Goal: Transaction & Acquisition: Download file/media

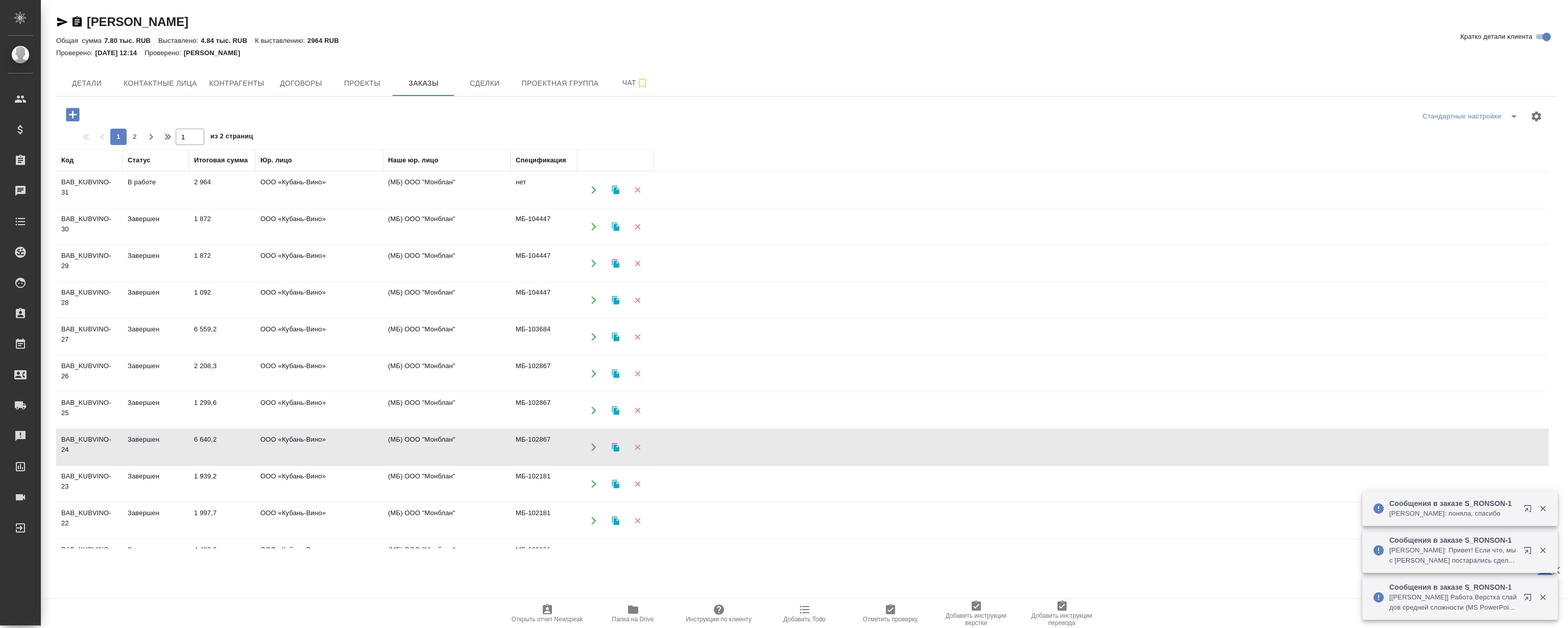
click at [1544, 510] on icon "button" at bounding box center [1542, 508] width 5 height 5
click at [1544, 510] on icon "button" at bounding box center [1542, 508] width 9 height 9
click at [1545, 552] on icon "button" at bounding box center [1542, 550] width 9 height 9
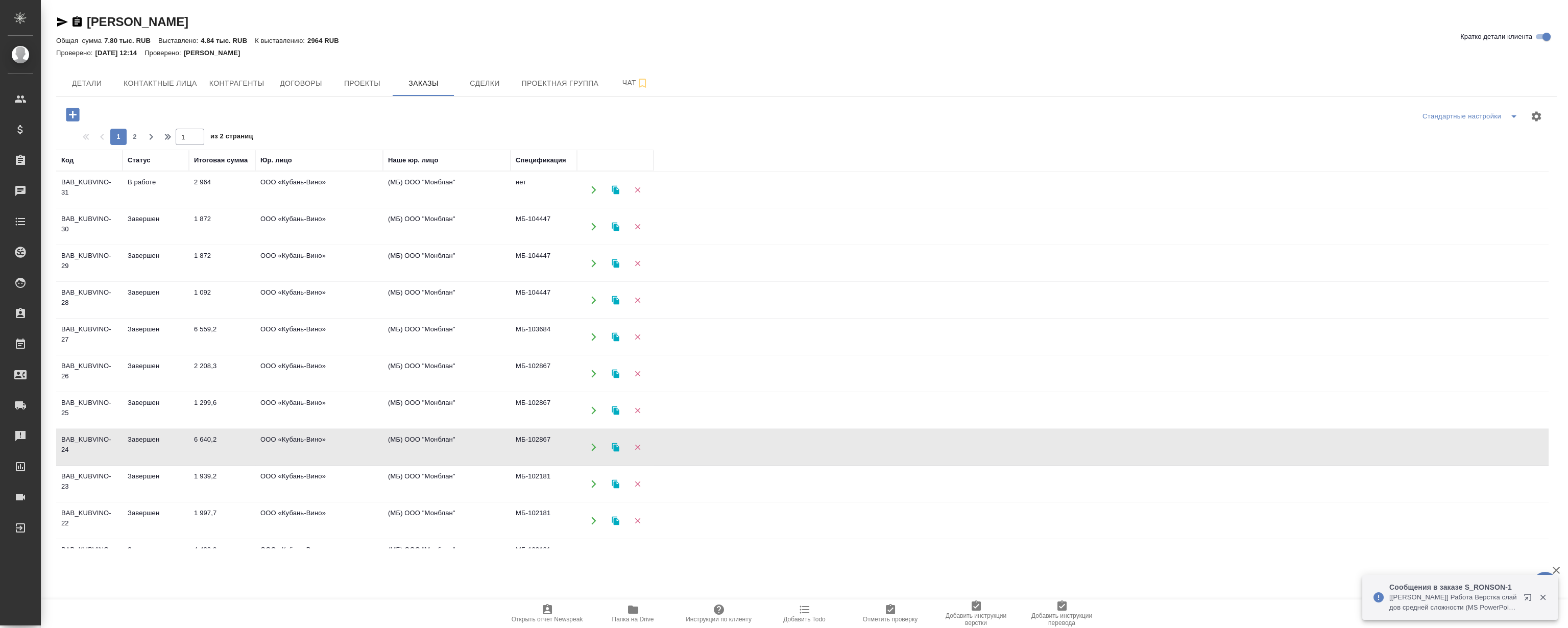
click at [1544, 595] on icon "button" at bounding box center [1542, 597] width 9 height 9
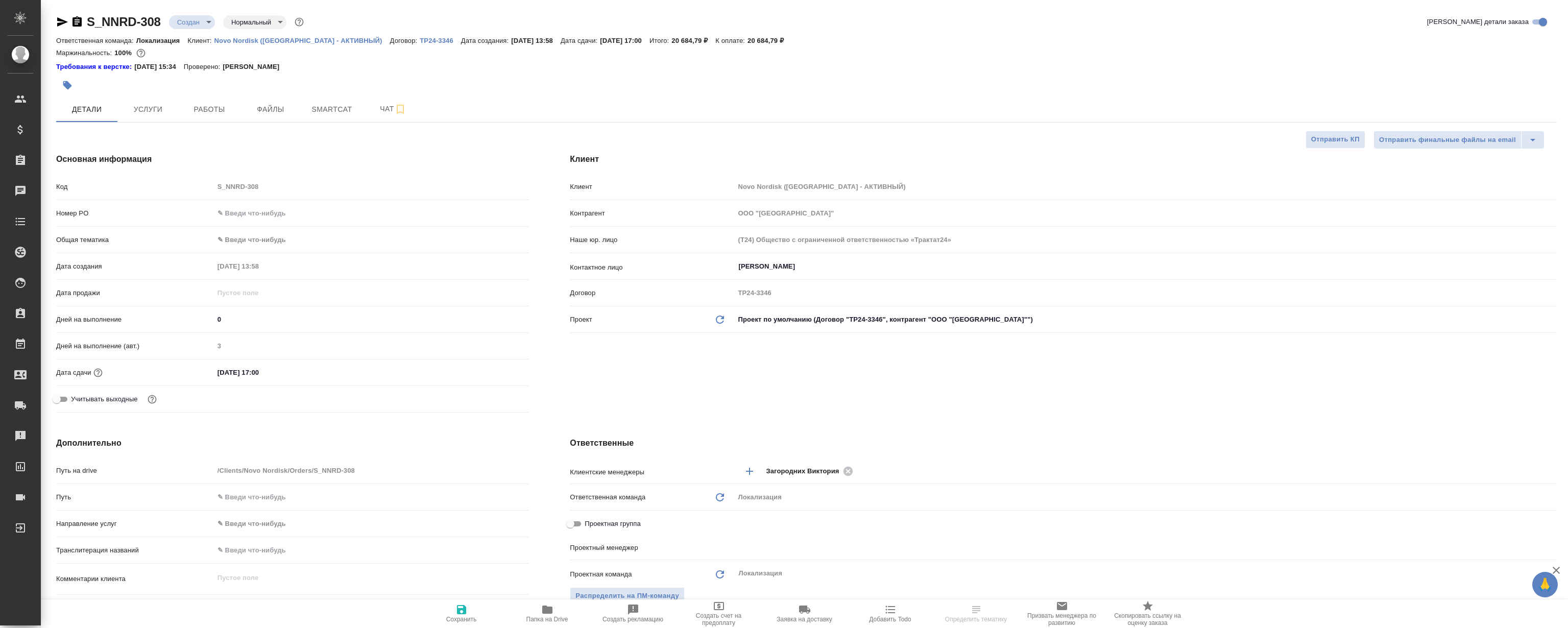
select select "RU"
type input "[PERSON_NAME]"
type input "[PERSON_NAME]pereverzeva"
click at [213, 106] on span "Работы" at bounding box center [209, 109] width 49 height 13
click at [249, 110] on span "Файлы" at bounding box center [271, 109] width 49 height 13
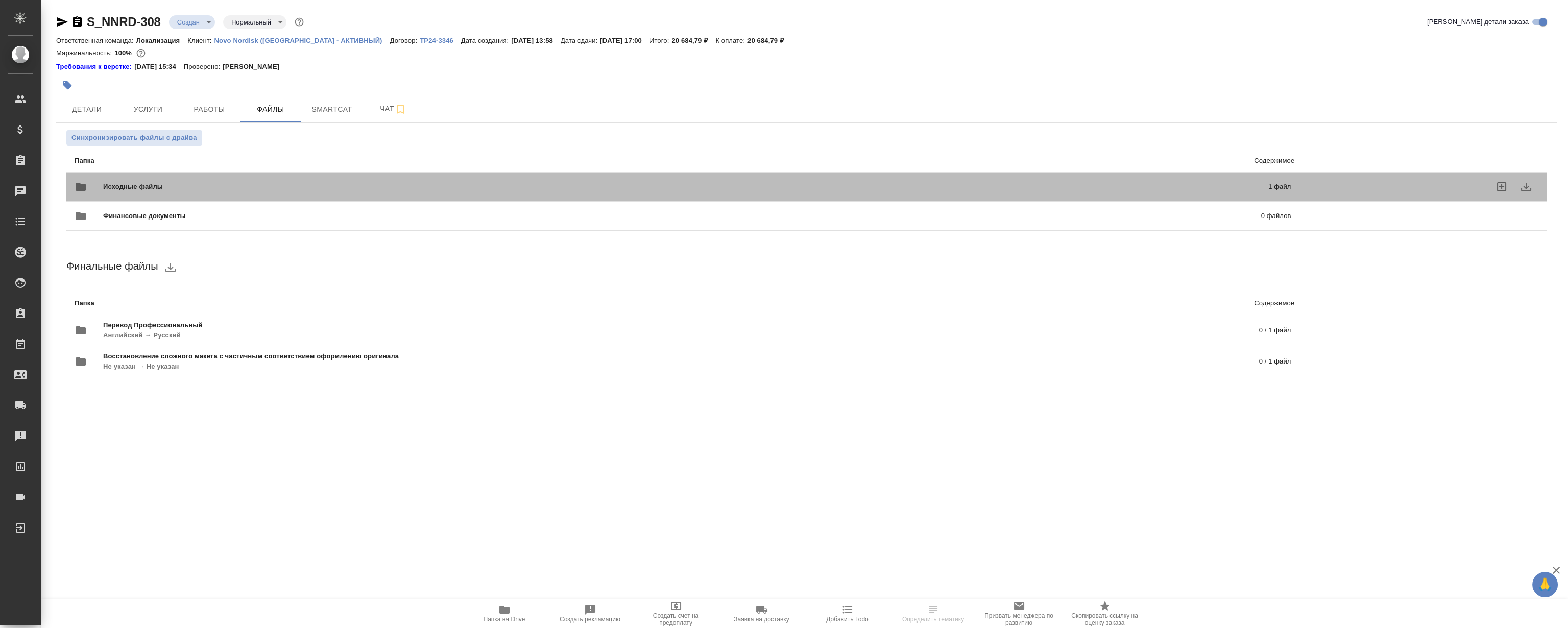
click at [299, 184] on span "Исходные файлы" at bounding box center [409, 187] width 613 height 10
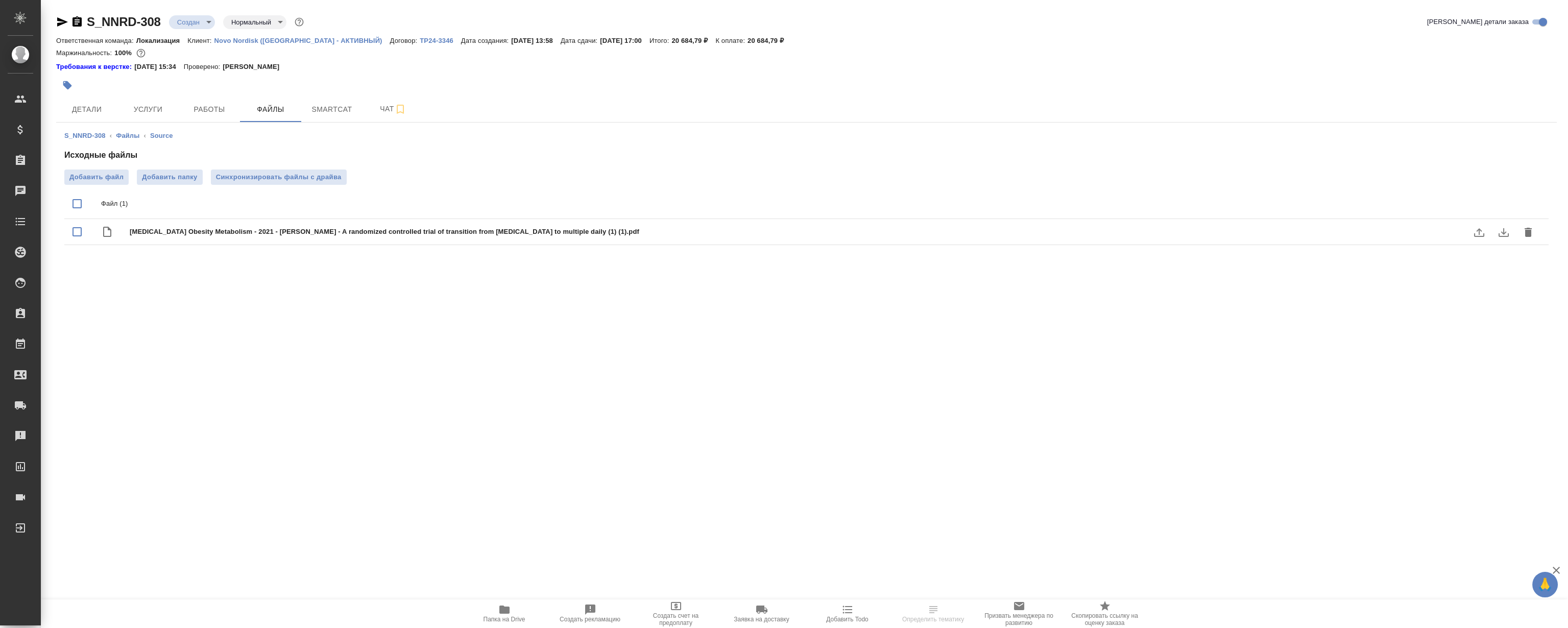
click at [1506, 235] on icon "download" at bounding box center [1503, 232] width 10 height 9
